Goal: Communication & Community: Answer question/provide support

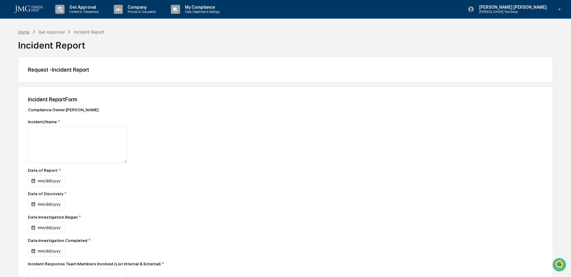
click at [27, 30] on div "Home" at bounding box center [23, 31] width 11 height 5
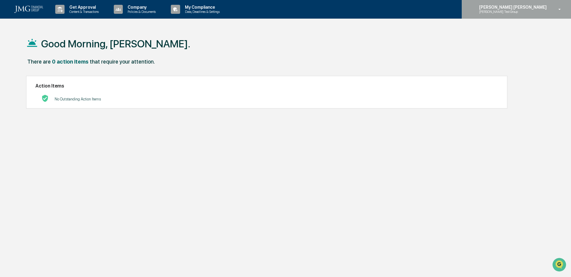
click at [556, 11] on icon at bounding box center [559, 10] width 11 height 6
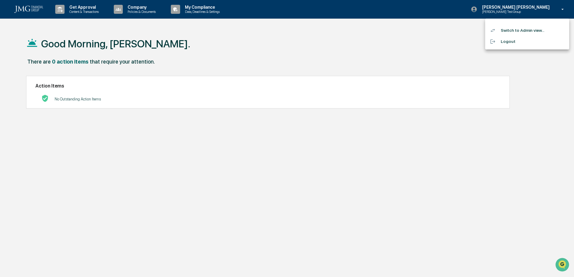
click at [532, 29] on li "Switch to Admin view..." at bounding box center [527, 30] width 84 height 11
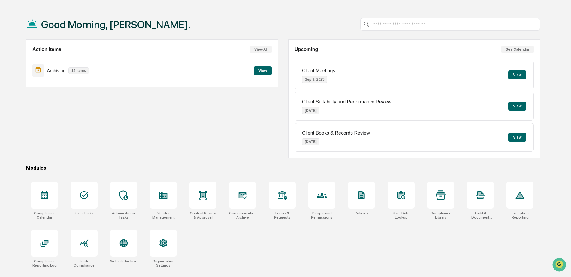
scroll to position [29, 0]
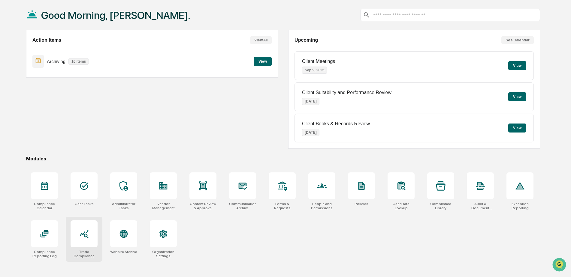
click at [74, 235] on div at bounding box center [84, 234] width 27 height 27
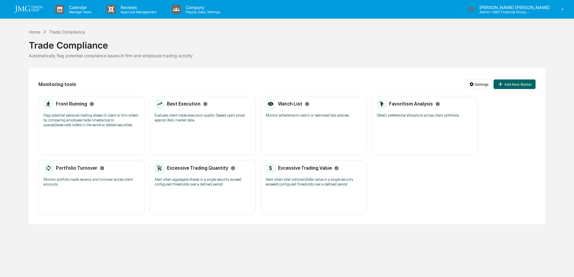
click at [303, 117] on p "Monitor adherence to watch or restricted lists policies." at bounding box center [314, 115] width 96 height 5
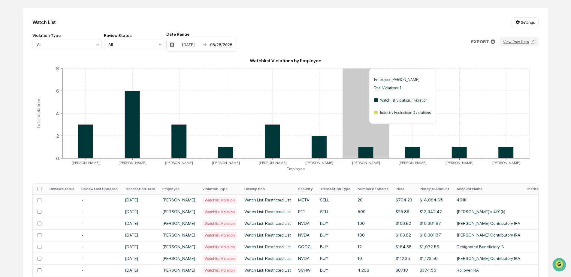
scroll to position [90, 0]
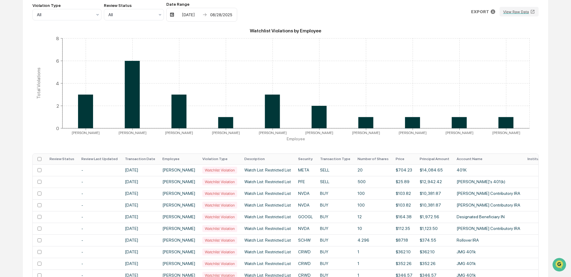
click at [154, 160] on th "Transaction Date" at bounding box center [140, 159] width 38 height 11
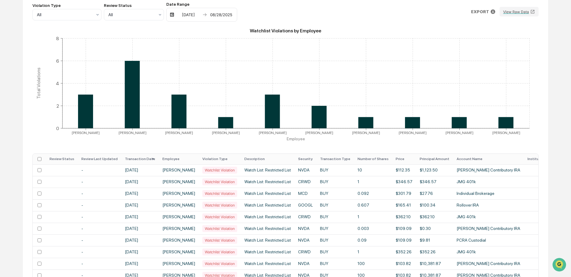
click at [154, 160] on th "Transaction Date" at bounding box center [140, 159] width 38 height 11
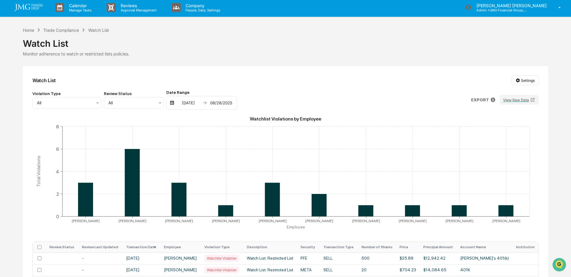
scroll to position [0, 0]
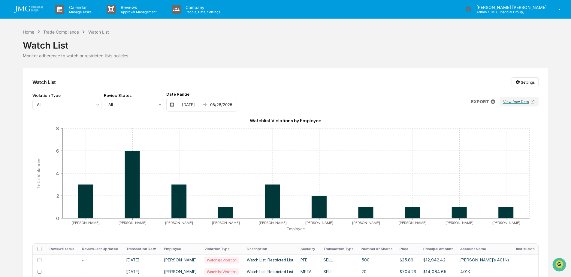
click at [33, 33] on div "Home" at bounding box center [28, 31] width 11 height 5
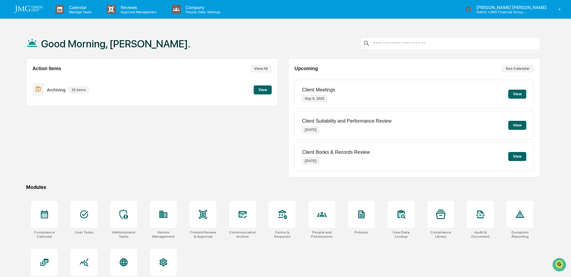
scroll to position [29, 0]
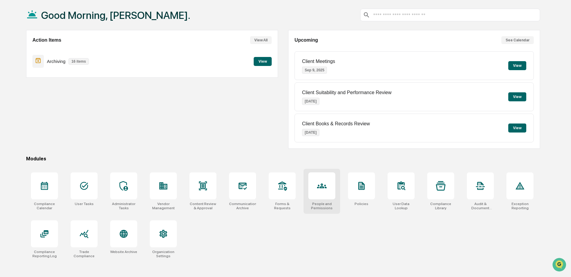
click at [316, 182] on div at bounding box center [321, 186] width 27 height 27
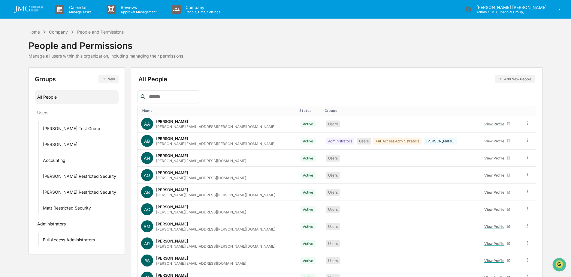
click at [170, 98] on input "text" at bounding box center [171, 97] width 51 height 8
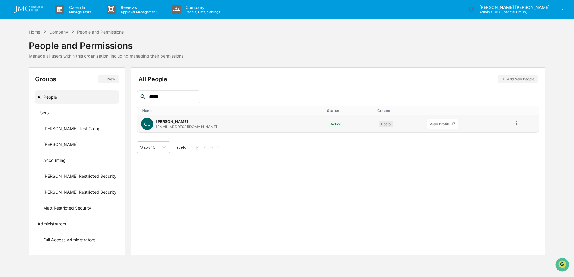
type input "*****"
click at [430, 126] on div "View Profile" at bounding box center [441, 124] width 23 height 5
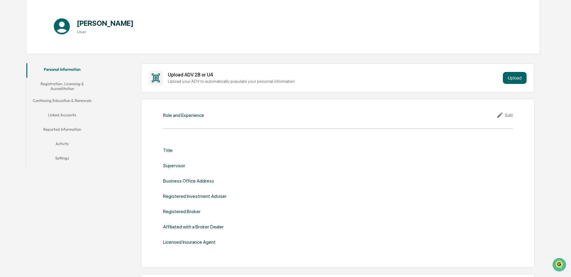
click at [69, 115] on button "Linked Accounts" at bounding box center [62, 116] width 72 height 14
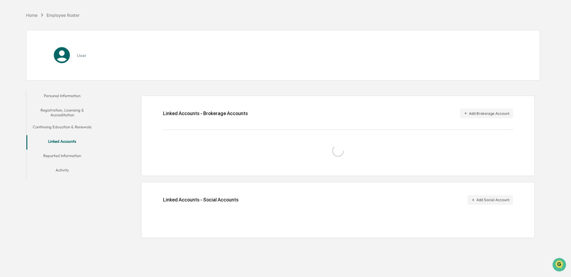
scroll to position [29, 0]
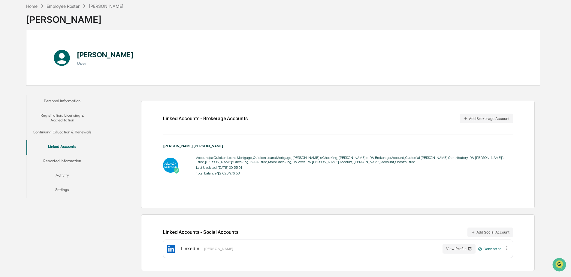
click at [78, 160] on button "Reported Information" at bounding box center [62, 162] width 72 height 14
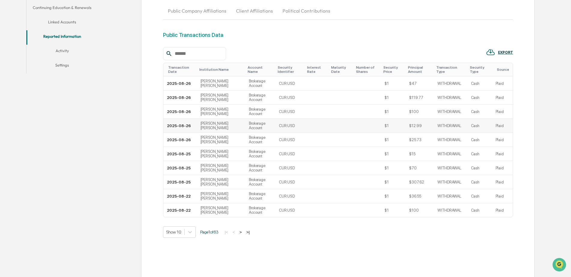
scroll to position [165, 0]
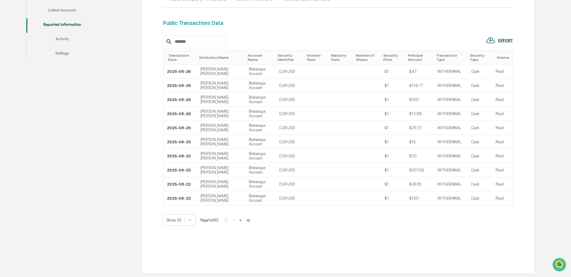
click at [244, 220] on button ">" at bounding box center [241, 220] width 6 height 5
click at [243, 219] on button ">" at bounding box center [241, 220] width 6 height 5
click at [243, 219] on button ">" at bounding box center [242, 220] width 6 height 5
click at [243, 219] on button ">" at bounding box center [241, 220] width 6 height 5
click at [274, 128] on td "Journal Frm ...761" at bounding box center [288, 128] width 29 height 14
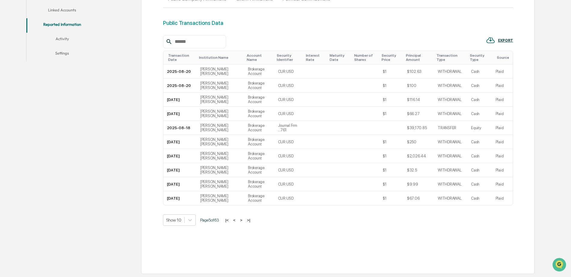
click at [243, 221] on button ">" at bounding box center [241, 220] width 6 height 5
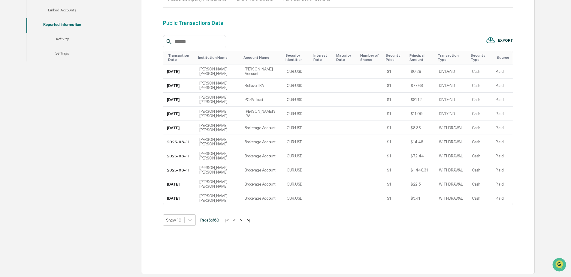
click at [243, 221] on button ">" at bounding box center [241, 220] width 6 height 5
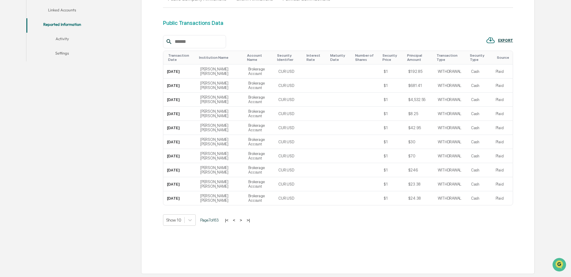
click at [243, 221] on button ">" at bounding box center [241, 220] width 6 height 5
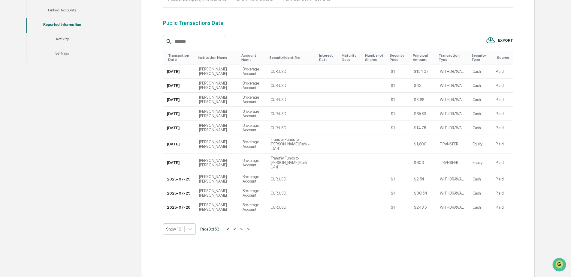
click at [237, 227] on button "<" at bounding box center [235, 229] width 6 height 5
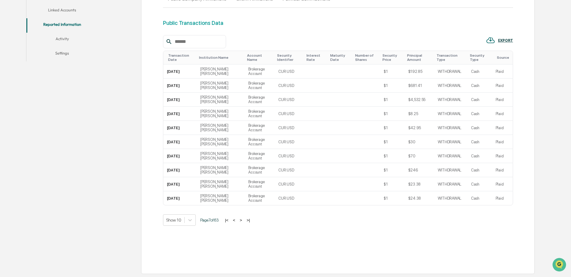
click at [237, 220] on button "<" at bounding box center [234, 220] width 6 height 5
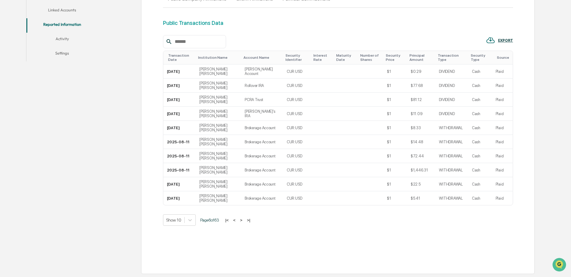
click at [237, 218] on button "<" at bounding box center [234, 220] width 6 height 5
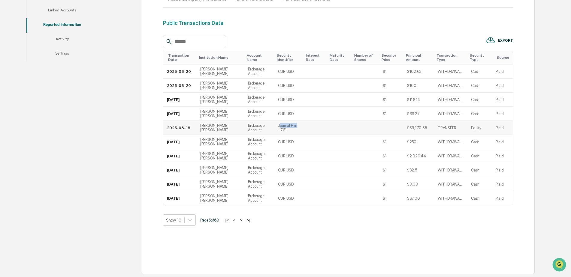
drag, startPoint x: 267, startPoint y: 126, endPoint x: 283, endPoint y: 128, distance: 16.9
click at [283, 128] on td "Journal Frm ...761" at bounding box center [288, 128] width 29 height 14
click at [284, 129] on td "Journal Frm ...761" at bounding box center [288, 128] width 29 height 14
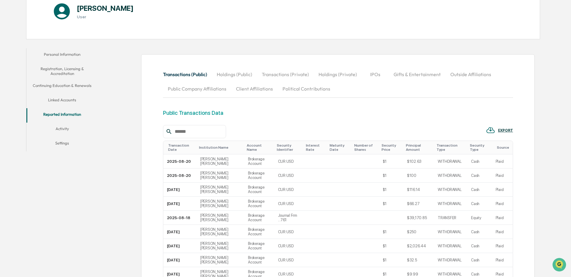
click at [61, 128] on button "Activity" at bounding box center [62, 130] width 72 height 14
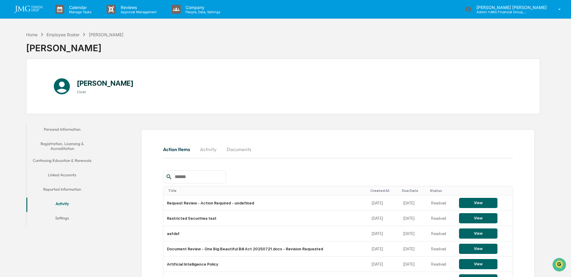
click at [77, 39] on div "[PERSON_NAME]" at bounding box center [74, 46] width 97 height 16
click at [75, 35] on div "Employee Roster" at bounding box center [63, 34] width 33 height 5
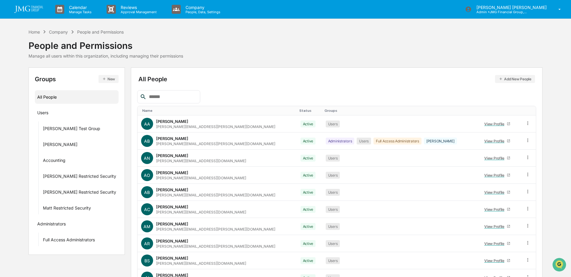
click at [193, 96] on input "text" at bounding box center [171, 97] width 51 height 8
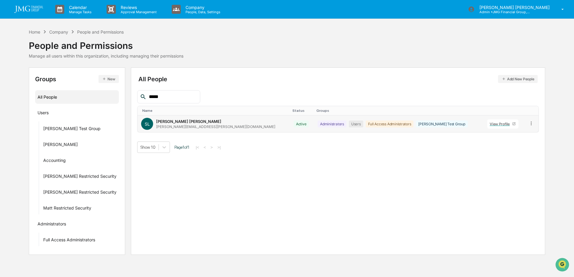
type input "*****"
click at [490, 123] on div "View Profile" at bounding box center [501, 124] width 23 height 5
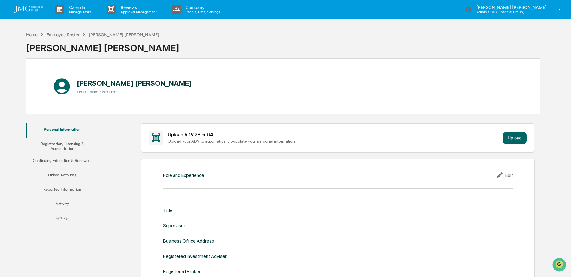
click at [65, 175] on button "Linked Accounts" at bounding box center [62, 176] width 72 height 14
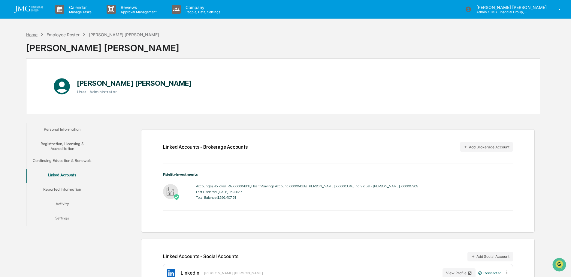
click at [37, 35] on div "Home" at bounding box center [31, 34] width 11 height 5
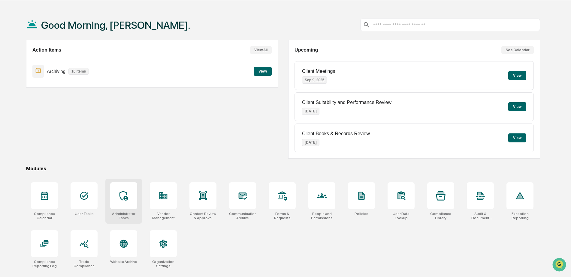
scroll to position [29, 0]
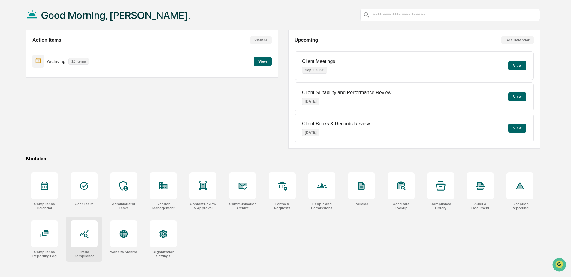
click at [89, 229] on div at bounding box center [84, 234] width 27 height 27
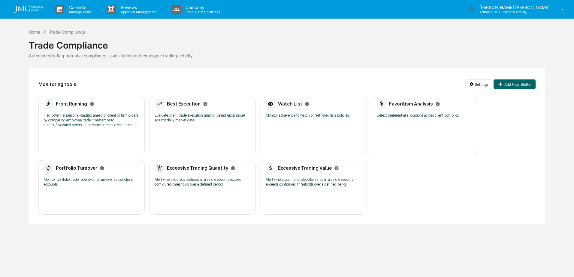
click at [292, 109] on div "Watch List" at bounding box center [288, 104] width 44 height 11
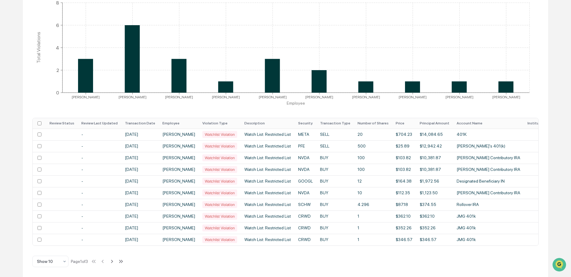
scroll to position [128, 0]
click at [114, 260] on icon at bounding box center [112, 261] width 7 height 7
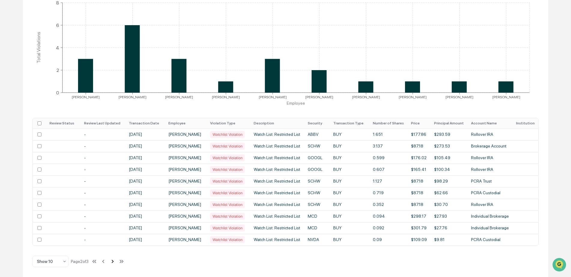
click at [114, 260] on icon at bounding box center [113, 261] width 2 height 3
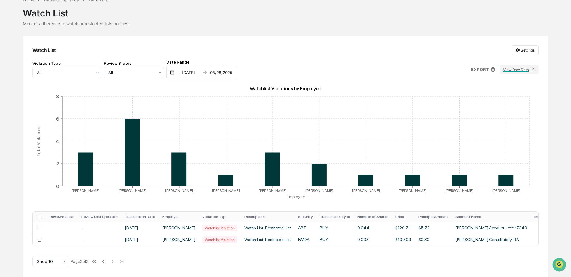
click at [64, 12] on div "Watch List" at bounding box center [285, 11] width 525 height 16
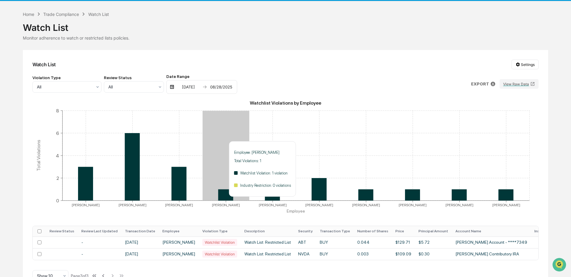
scroll to position [0, 0]
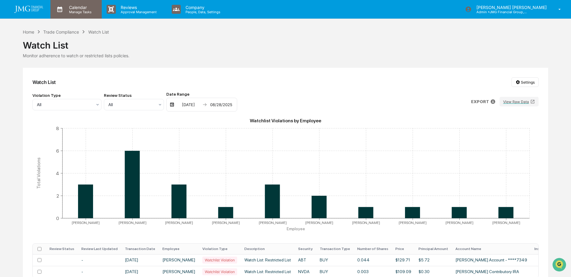
click at [74, 12] on p "Manage Tasks" at bounding box center [79, 12] width 30 height 4
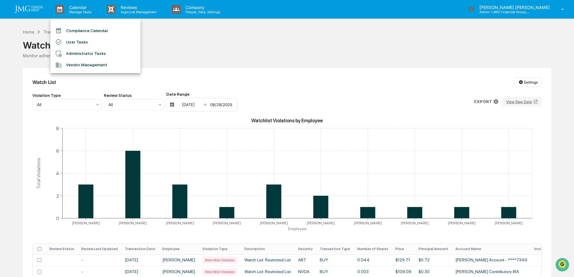
click at [128, 11] on div at bounding box center [287, 138] width 574 height 277
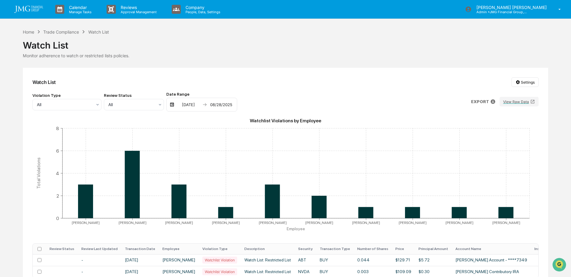
click at [128, 11] on p "Approval Management" at bounding box center [138, 12] width 44 height 4
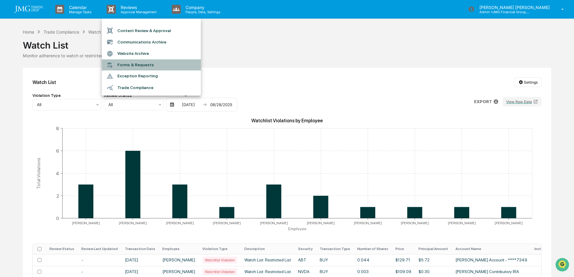
click at [163, 65] on li "Forms & Requests" at bounding box center [151, 64] width 99 height 11
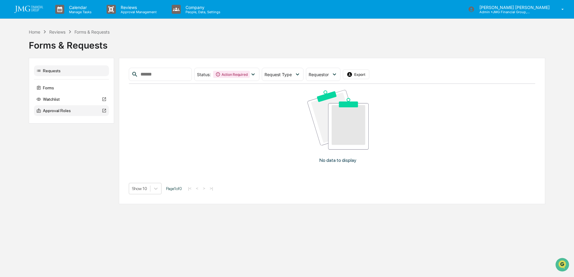
click at [60, 110] on div "Approval Roles" at bounding box center [71, 110] width 75 height 11
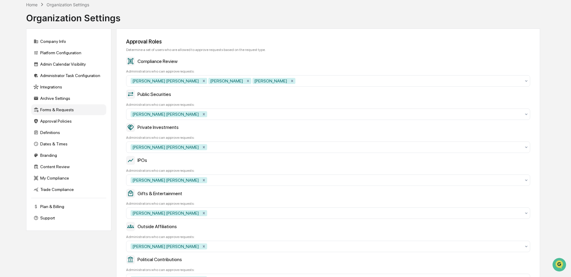
scroll to position [60, 0]
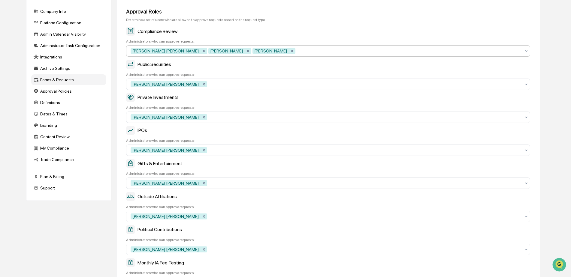
click at [523, 51] on div "Steven Lennart Donna DiMaria Adam Boyer" at bounding box center [326, 51] width 396 height 10
click at [515, 24] on div "Approval Roles Determine a set of users who are allowed to approve requests bas…" at bounding box center [328, 181] width 424 height 366
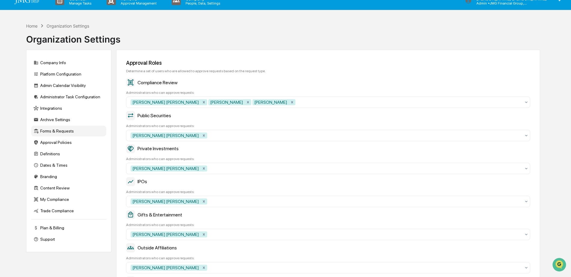
scroll to position [0, 0]
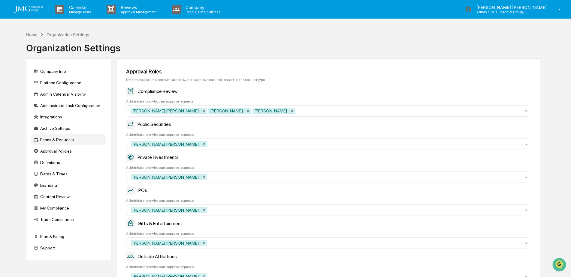
click at [35, 8] on img at bounding box center [28, 9] width 29 height 7
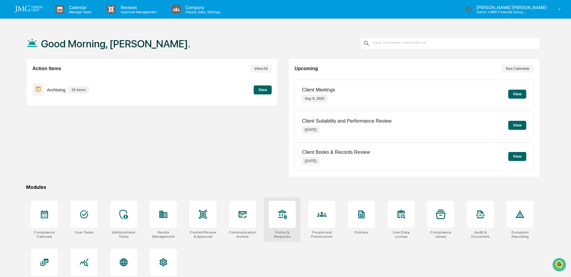
click at [287, 225] on div at bounding box center [282, 214] width 27 height 27
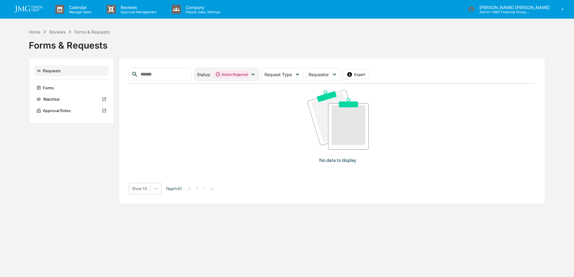
click at [259, 78] on div "Status : Action Required" at bounding box center [226, 74] width 65 height 13
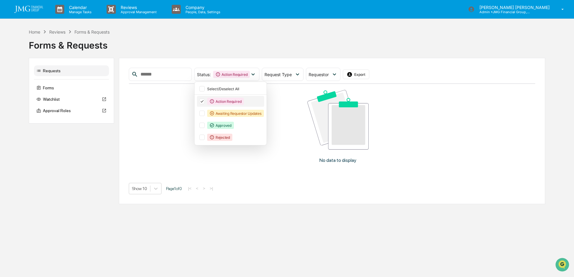
click at [205, 103] on icon at bounding box center [202, 101] width 7 height 4
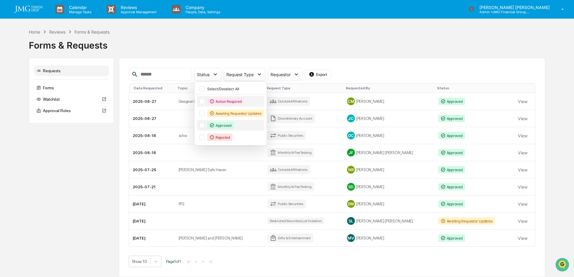
click at [205, 126] on div at bounding box center [201, 125] width 5 height 5
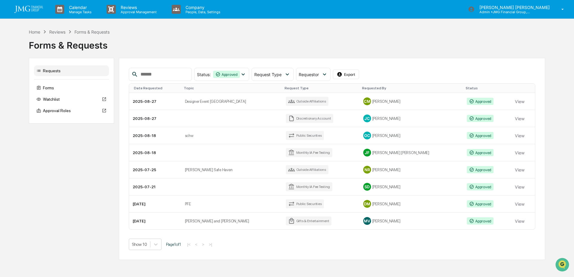
click at [395, 69] on div "Status : Approved Select/Deselect All Action Required Awaiting Requestor Update…" at bounding box center [332, 74] width 407 height 13
click at [320, 138] on td "Public Securities" at bounding box center [320, 135] width 77 height 17
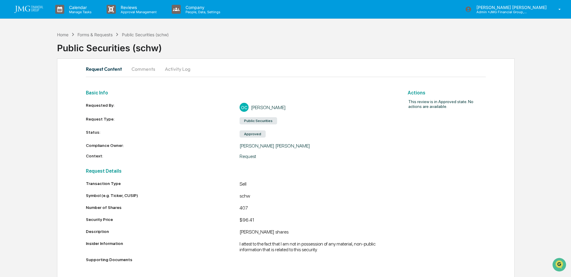
scroll to position [0, 0]
click at [171, 71] on button "Activity Log" at bounding box center [177, 69] width 35 height 14
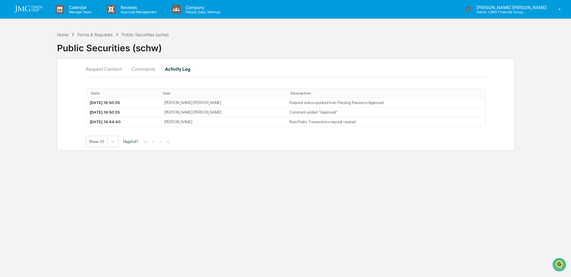
scroll to position [0, 0]
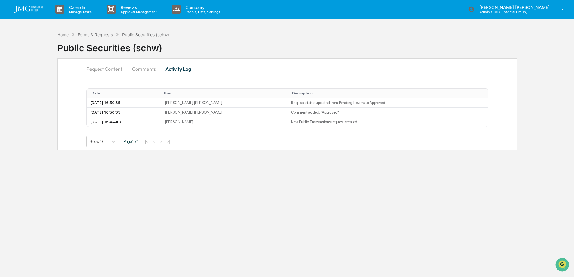
click at [133, 73] on button "Comments" at bounding box center [143, 69] width 33 height 14
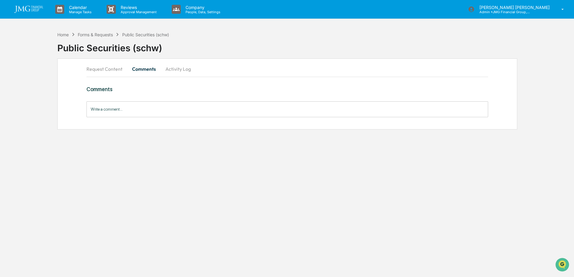
click at [101, 70] on button "Request Content" at bounding box center [106, 69] width 41 height 14
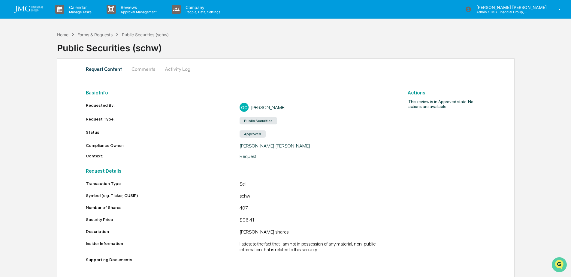
click at [558, 266] on icon "Open customer support" at bounding box center [559, 272] width 15 height 15
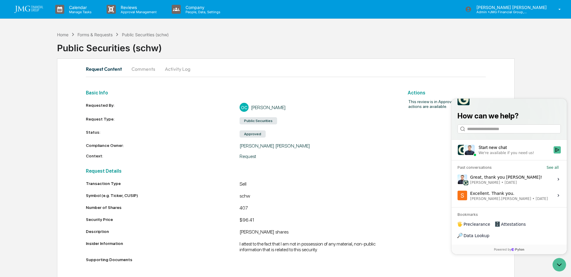
click at [536, 188] on label "Great, thank you Steve! Jack Rasmussen • Aug 27 View issue" at bounding box center [509, 179] width 108 height 16
click at [457, 180] on button "View issue" at bounding box center [457, 179] width 0 height 0
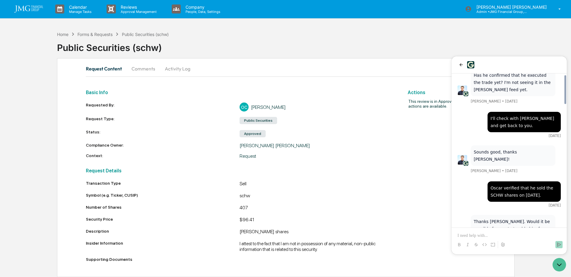
scroll to position [653, 0]
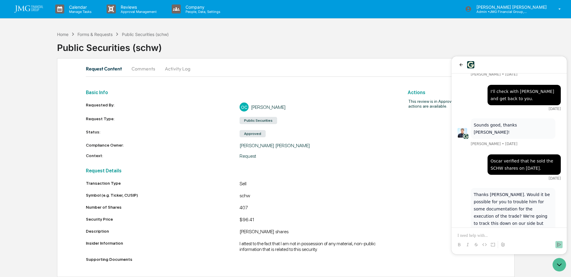
click at [481, 238] on p at bounding box center [508, 236] width 103 height 6
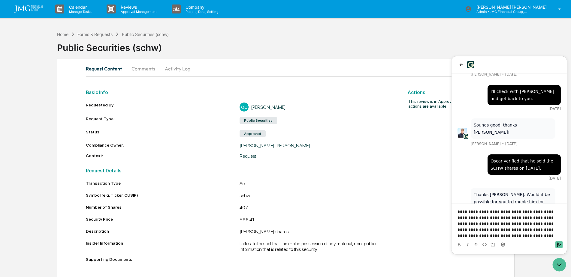
click at [561, 246] on icon "Send" at bounding box center [558, 245] width 5 height 5
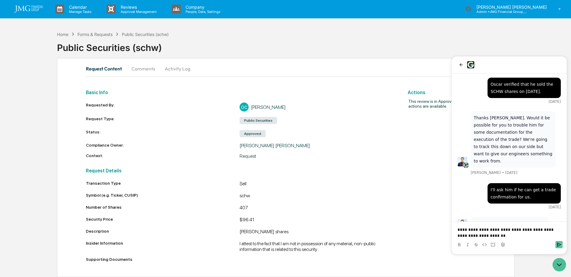
click at [556, 245] on icon "Send" at bounding box center [558, 245] width 5 height 5
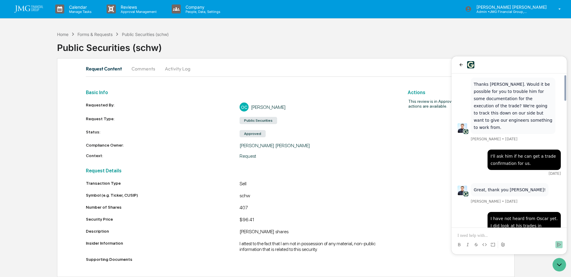
scroll to position [752, 0]
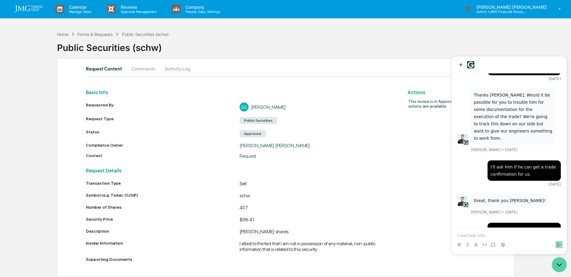
click at [559, 262] on icon "Open customer support" at bounding box center [559, 265] width 15 height 15
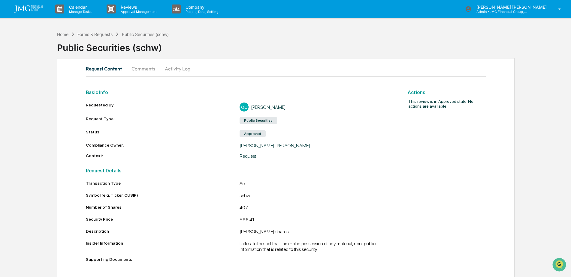
click at [21, 11] on img at bounding box center [28, 8] width 29 height 7
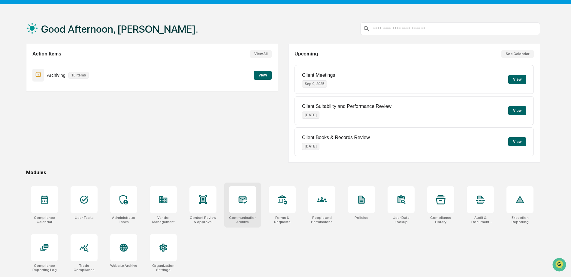
scroll to position [29, 0]
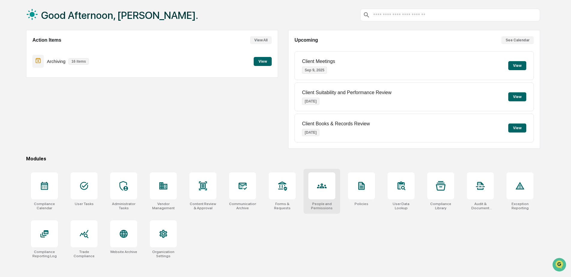
click at [331, 190] on div at bounding box center [321, 186] width 27 height 27
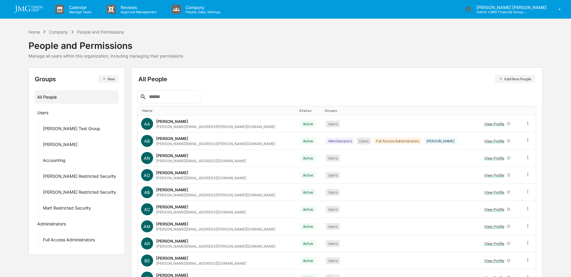
click at [197, 98] on input "text" at bounding box center [171, 97] width 51 height 8
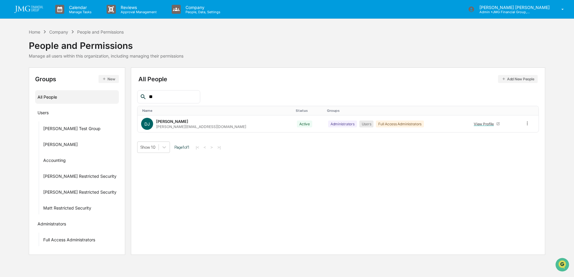
type input "*"
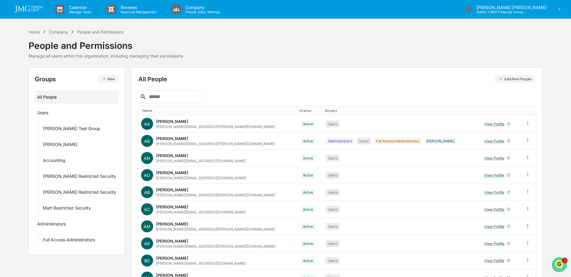
click at [557, 265] on icon "Open customer support" at bounding box center [559, 272] width 15 height 15
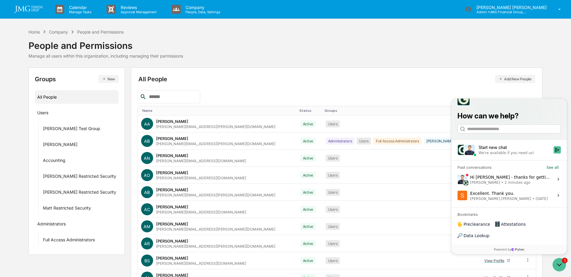
click at [512, 185] on div "Hi [PERSON_NAME] - thanks for getting back to [GEOGRAPHIC_DATA]. Apologies for …" at bounding box center [510, 179] width 80 height 11
click at [457, 180] on button "View issue" at bounding box center [457, 179] width 0 height 0
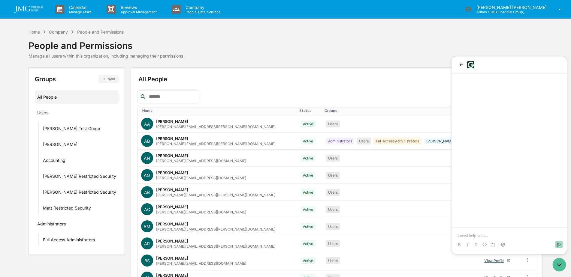
scroll to position [803, 0]
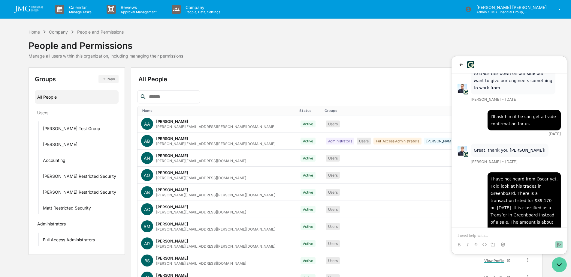
click at [559, 267] on icon "Open customer support" at bounding box center [559, 265] width 15 height 15
